Goal: Task Accomplishment & Management: Use online tool/utility

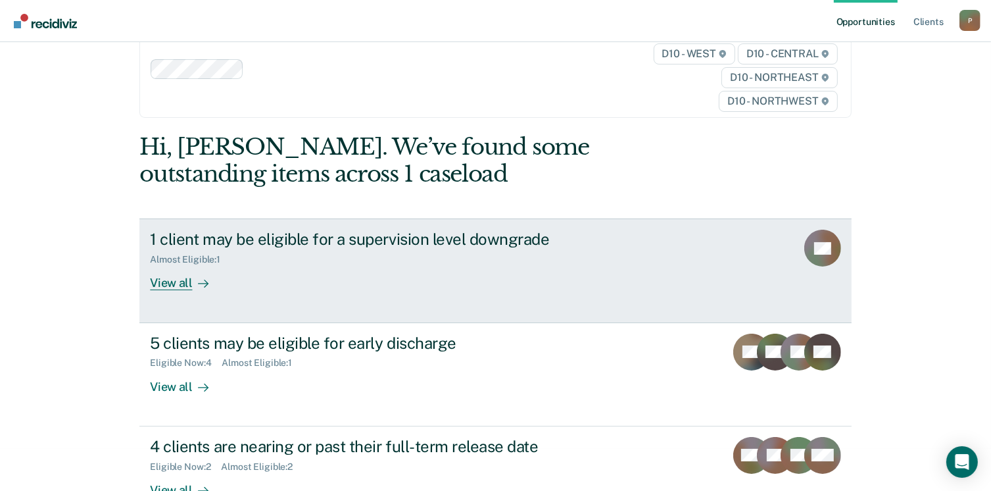
scroll to position [66, 0]
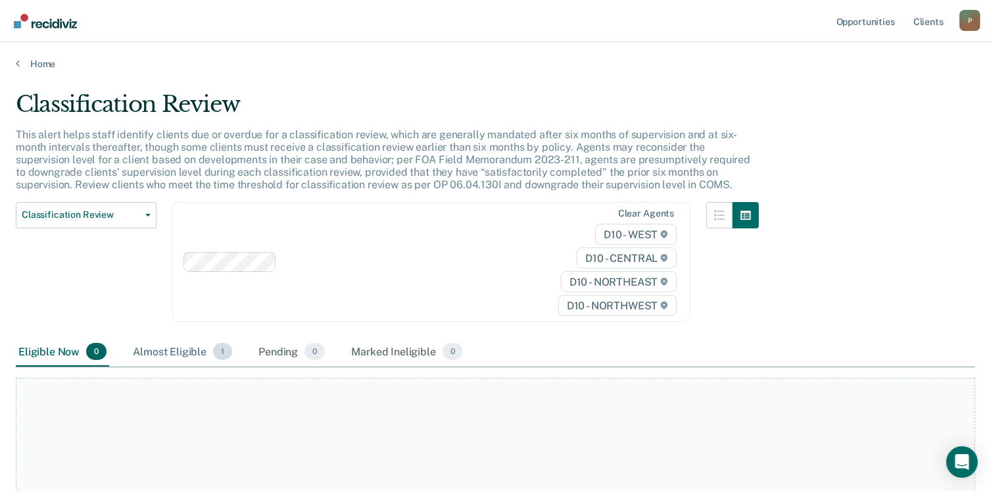
click at [191, 351] on div "Almost Eligible 1" at bounding box center [182, 351] width 105 height 29
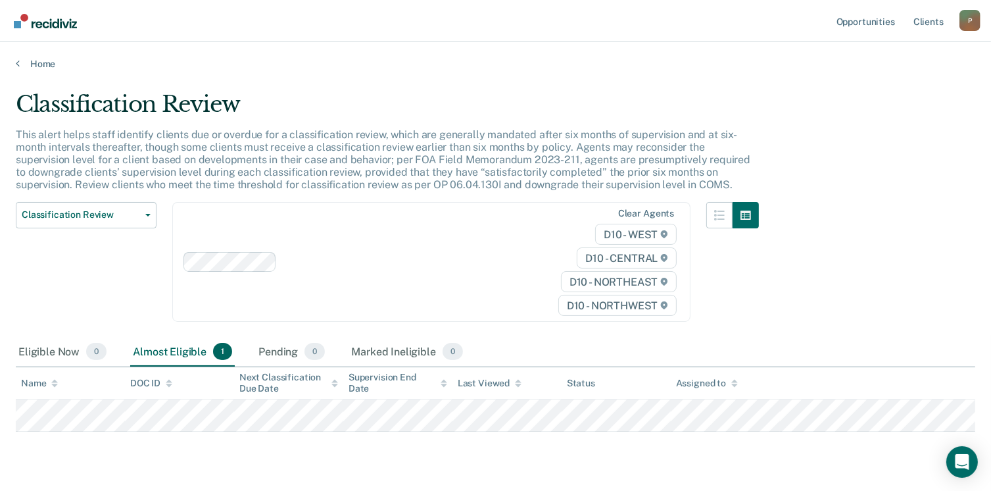
scroll to position [34, 0]
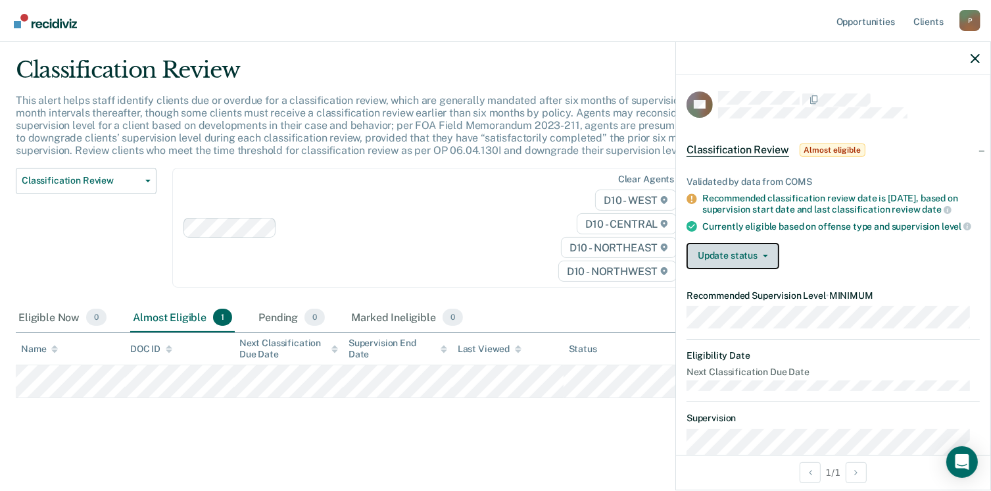
click at [738, 266] on button "Update status" at bounding box center [733, 256] width 93 height 26
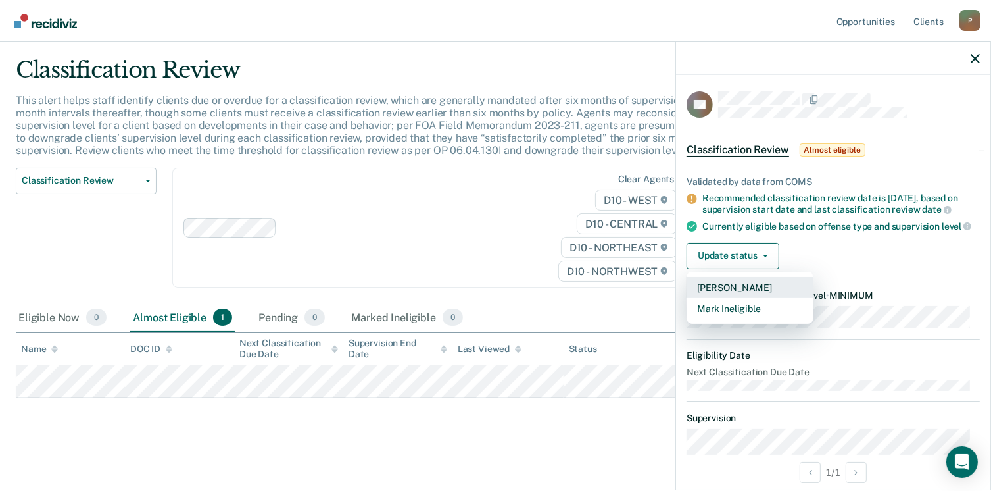
click at [725, 298] on button "[PERSON_NAME]" at bounding box center [750, 287] width 127 height 21
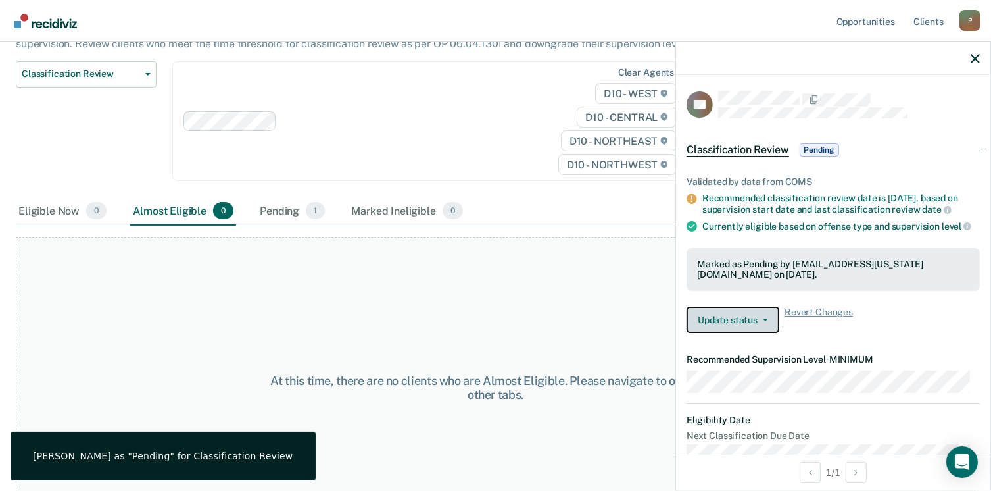
scroll to position [120, 0]
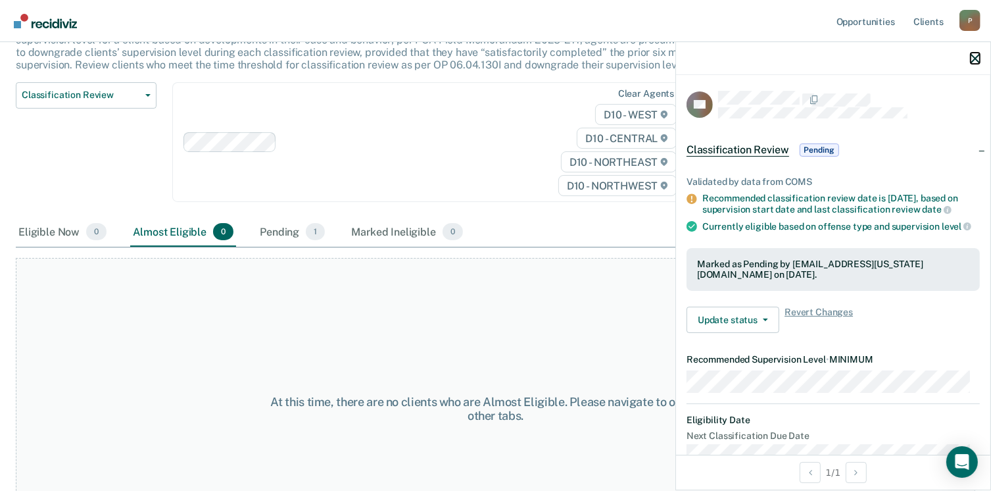
click at [975, 58] on icon "button" at bounding box center [975, 58] width 9 height 9
